Goal: Obtain resource: Obtain resource

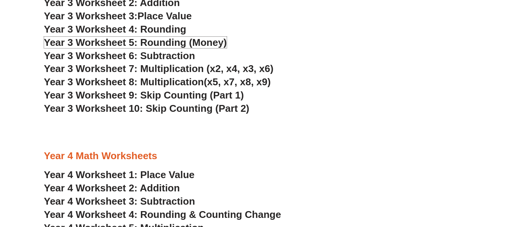
scroll to position [1096, 0]
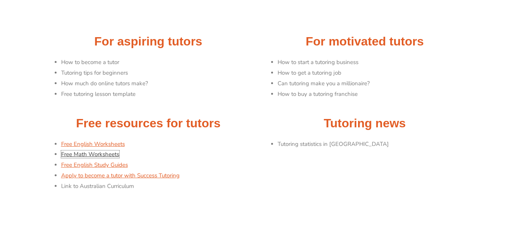
scroll to position [82, 0]
click at [84, 155] on link "Free Math Worksheets" at bounding box center [90, 155] width 58 height 8
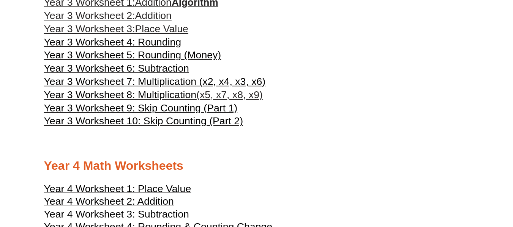
scroll to position [784, 0]
